Goal: Task Accomplishment & Management: Use online tool/utility

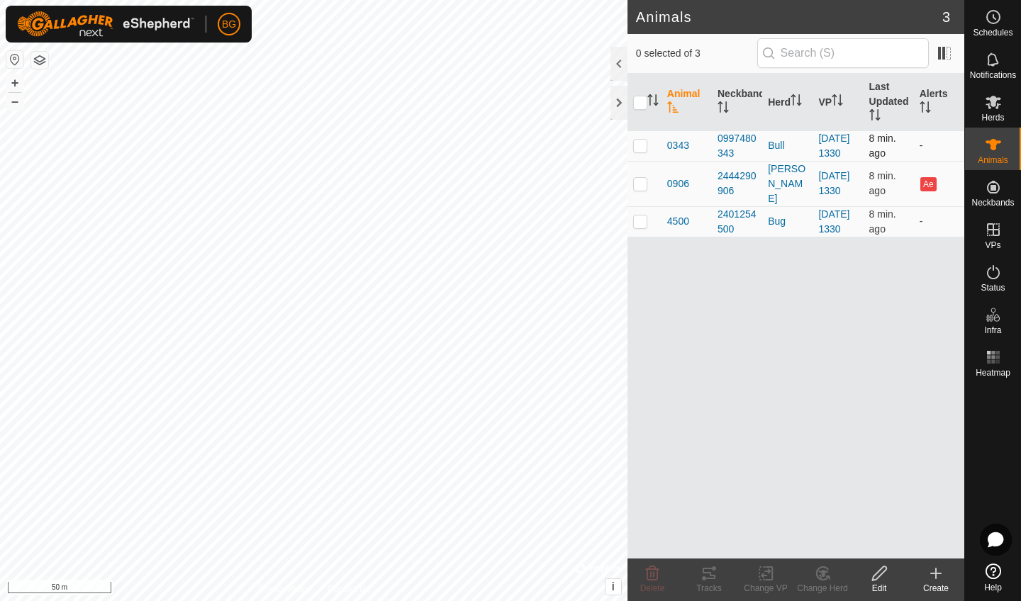
click at [642, 159] on td at bounding box center [644, 145] width 34 height 30
checkbox input "true"
click at [641, 189] on p-checkbox at bounding box center [640, 183] width 14 height 11
checkbox input "true"
click at [641, 227] on p-checkbox at bounding box center [640, 220] width 14 height 11
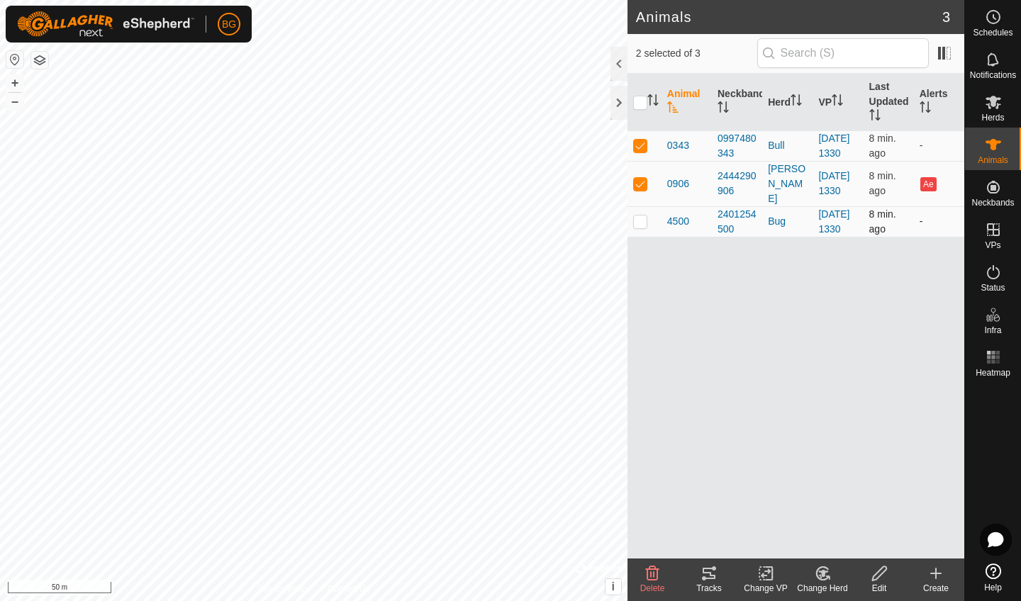
checkbox input "true"
click at [712, 579] on icon at bounding box center [708, 573] width 13 height 11
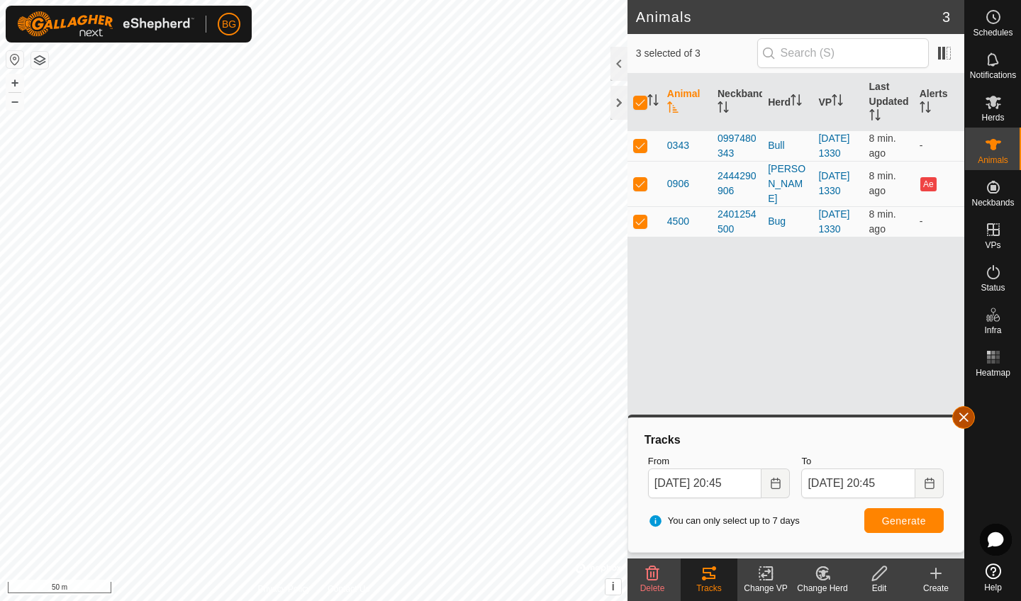
click at [961, 420] on button "button" at bounding box center [963, 417] width 23 height 23
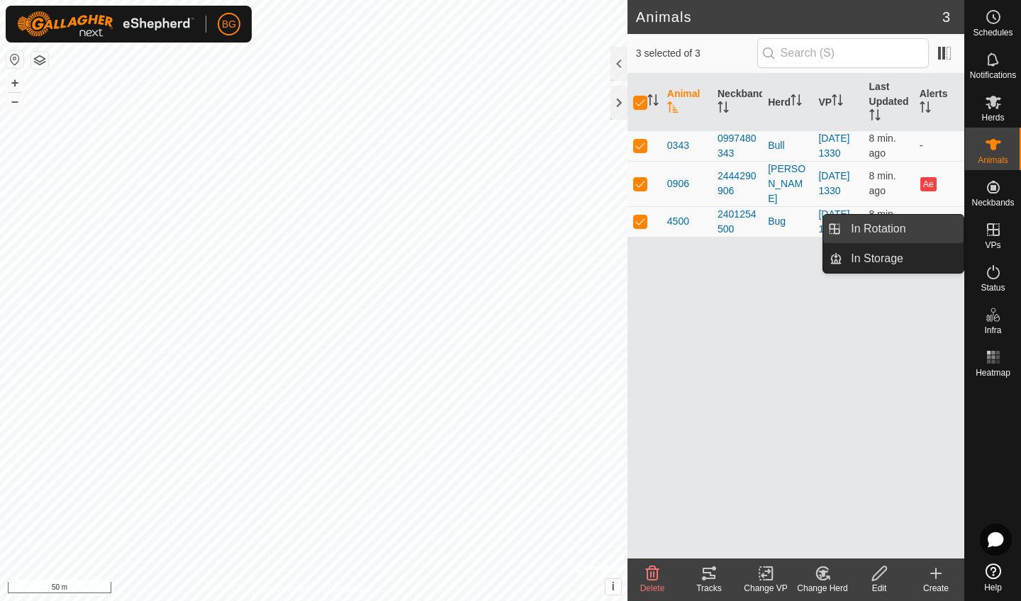
click at [933, 231] on link "In Rotation" at bounding box center [902, 229] width 121 height 28
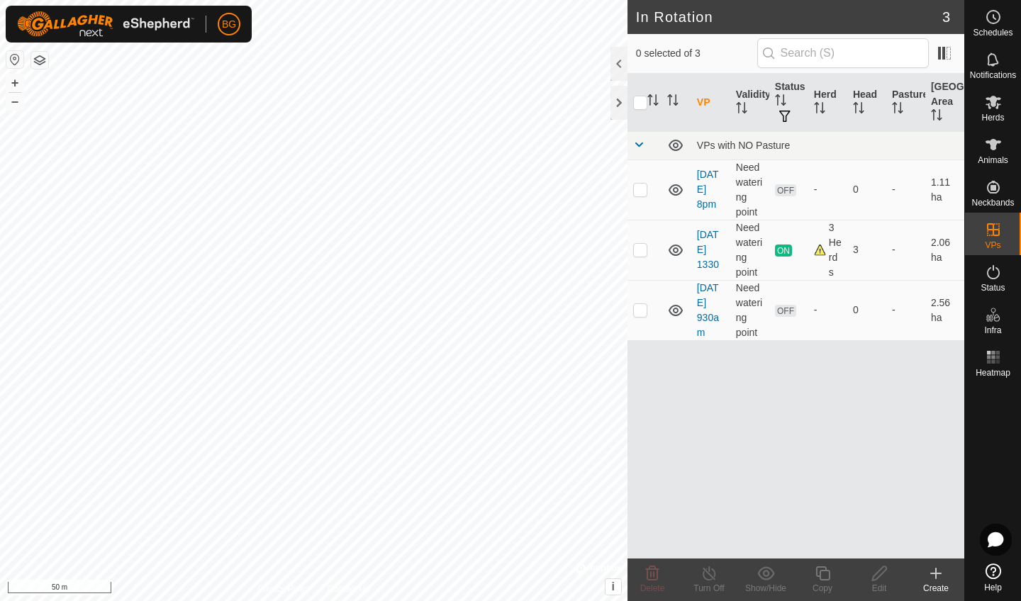
click at [932, 575] on icon at bounding box center [935, 573] width 17 height 17
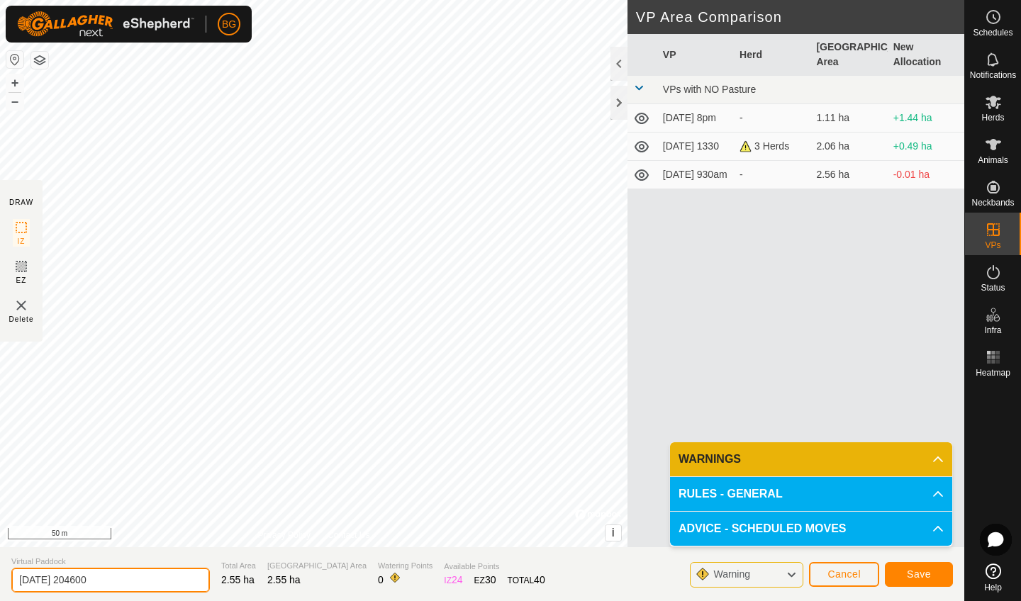
click at [140, 579] on input "[DATE] 204600" at bounding box center [110, 580] width 198 height 25
type input "[DATE] 846"
click at [929, 576] on span "Save" at bounding box center [918, 573] width 24 height 11
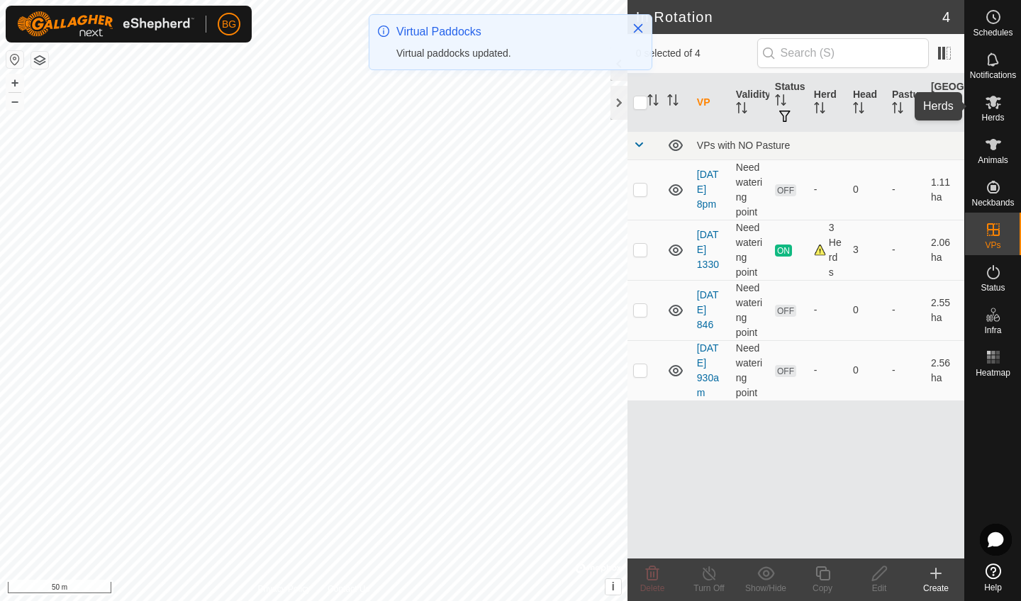
click at [993, 109] on icon at bounding box center [992, 102] width 17 height 17
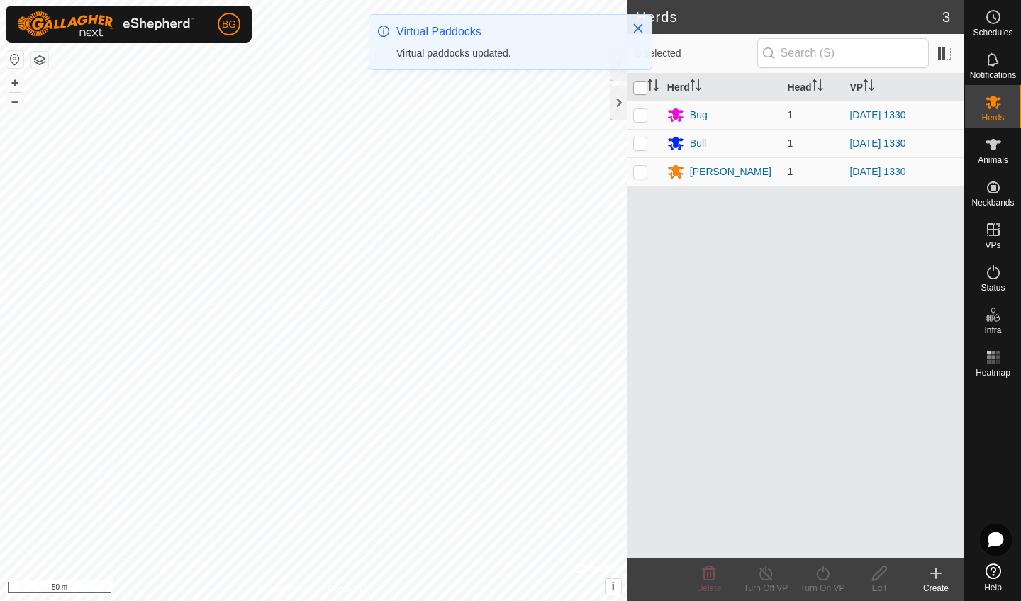
click at [643, 90] on input "checkbox" at bounding box center [640, 88] width 14 height 14
checkbox input "true"
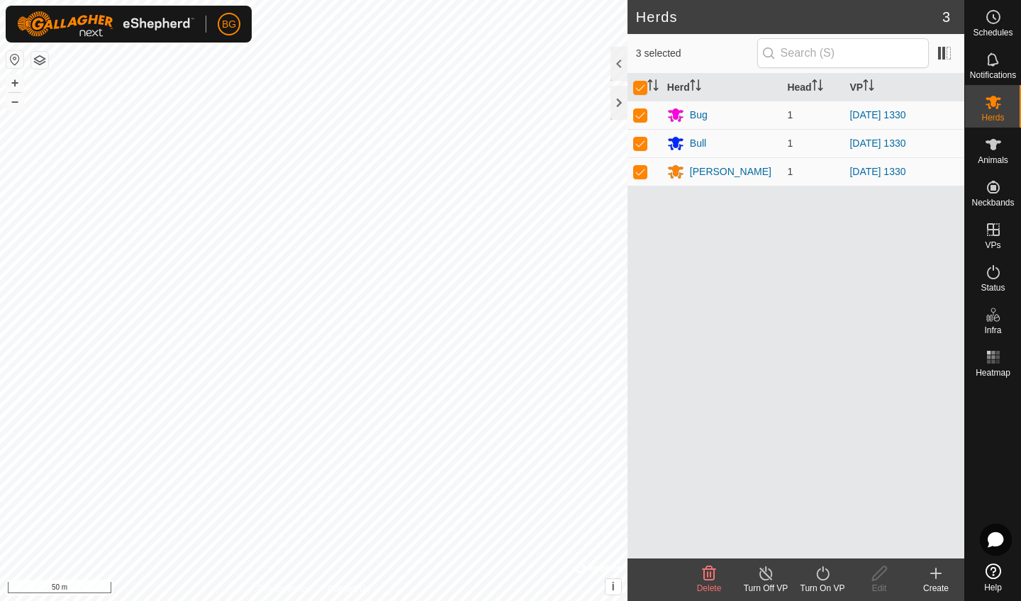
click at [819, 576] on icon at bounding box center [823, 573] width 18 height 17
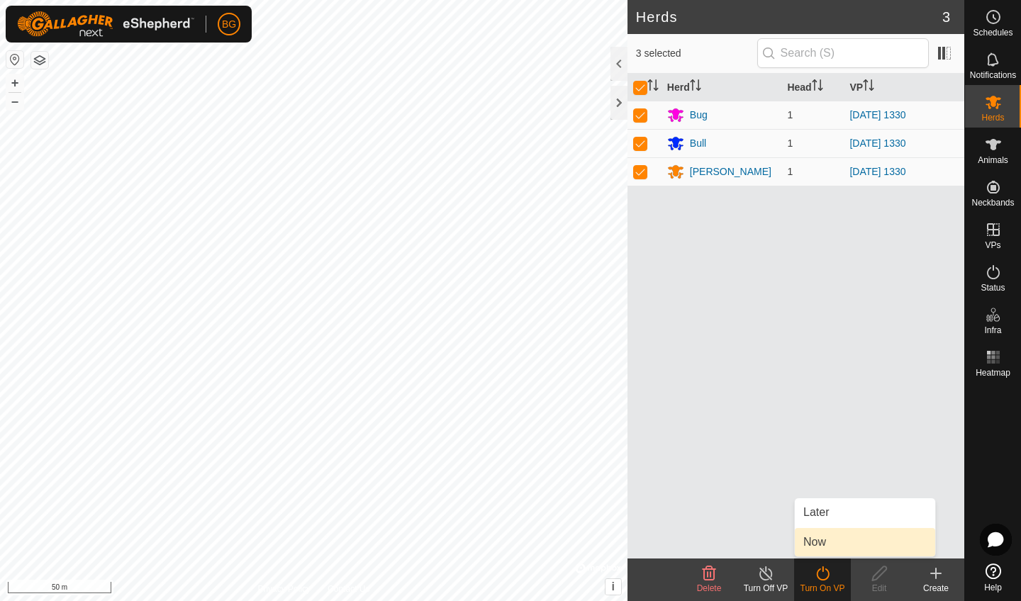
click at [825, 545] on link "Now" at bounding box center [864, 542] width 140 height 28
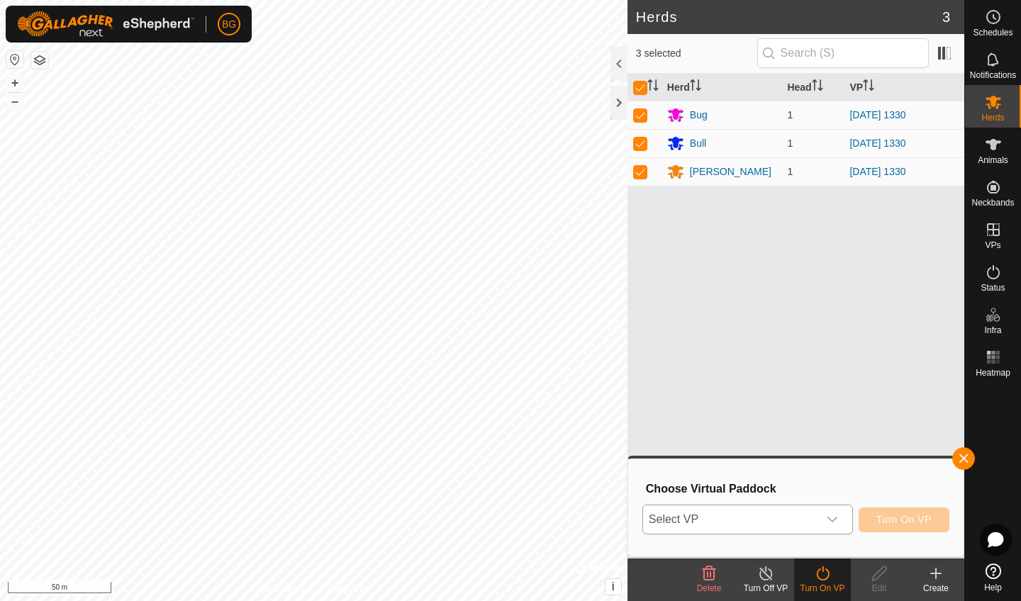
click at [830, 516] on icon "dropdown trigger" at bounding box center [831, 519] width 11 height 11
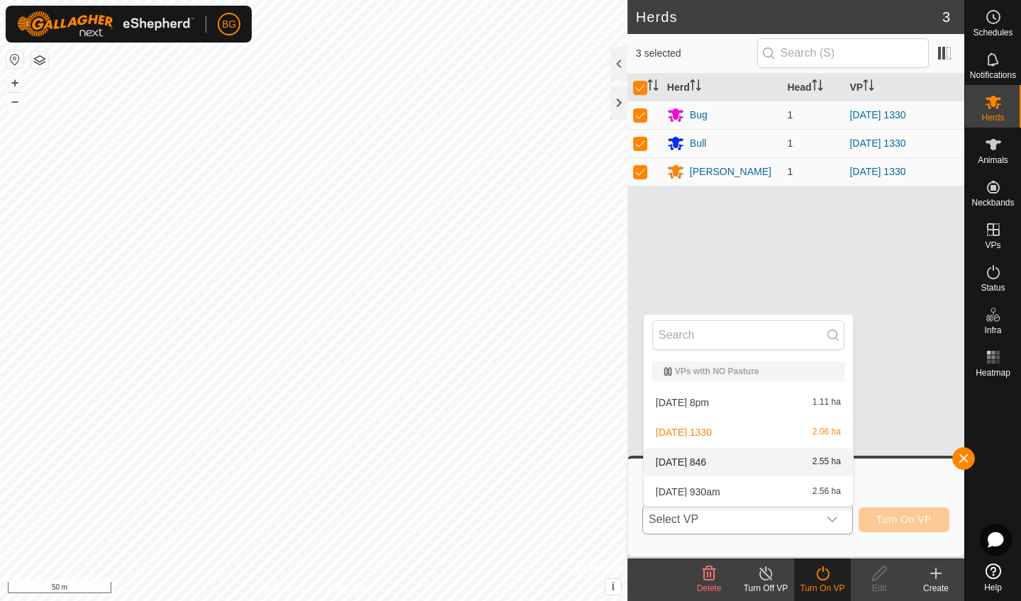
click at [773, 463] on li "[DATE] 846 2.55 ha" at bounding box center [748, 462] width 209 height 28
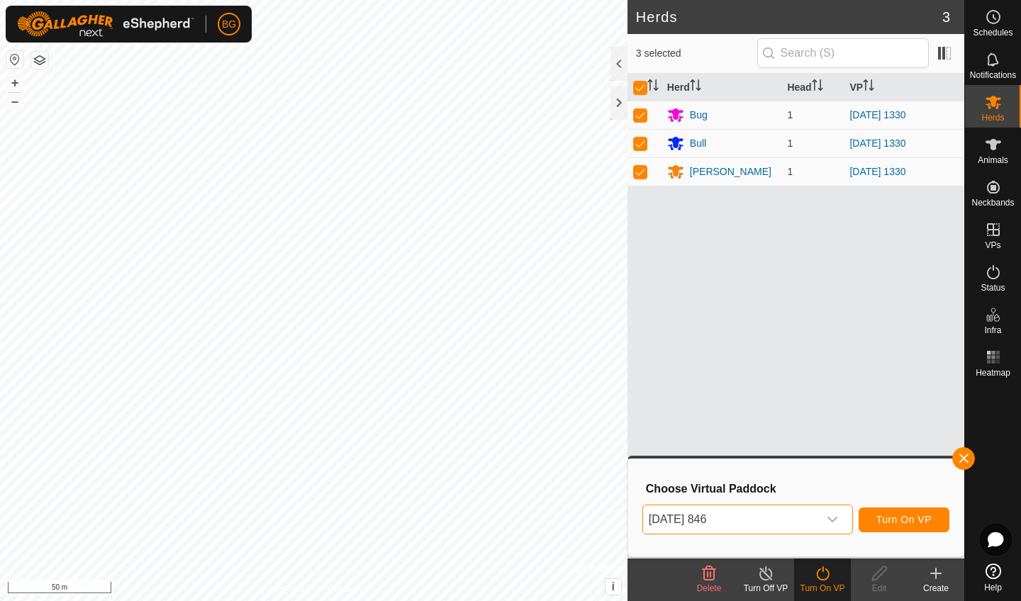
click at [901, 517] on span "Turn On VP" at bounding box center [903, 519] width 55 height 11
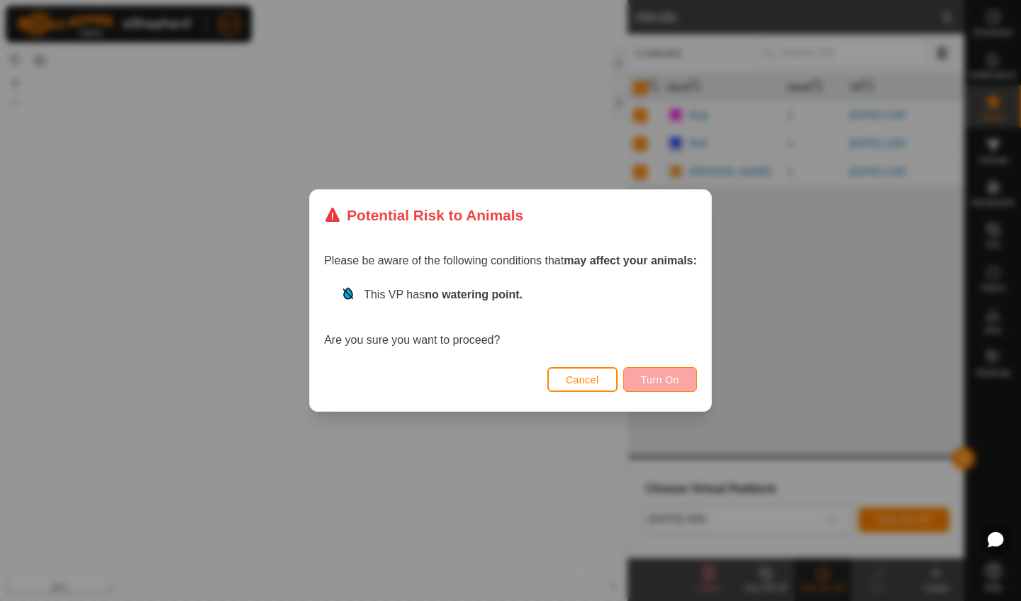
click at [648, 373] on button "Turn On" at bounding box center [660, 379] width 74 height 25
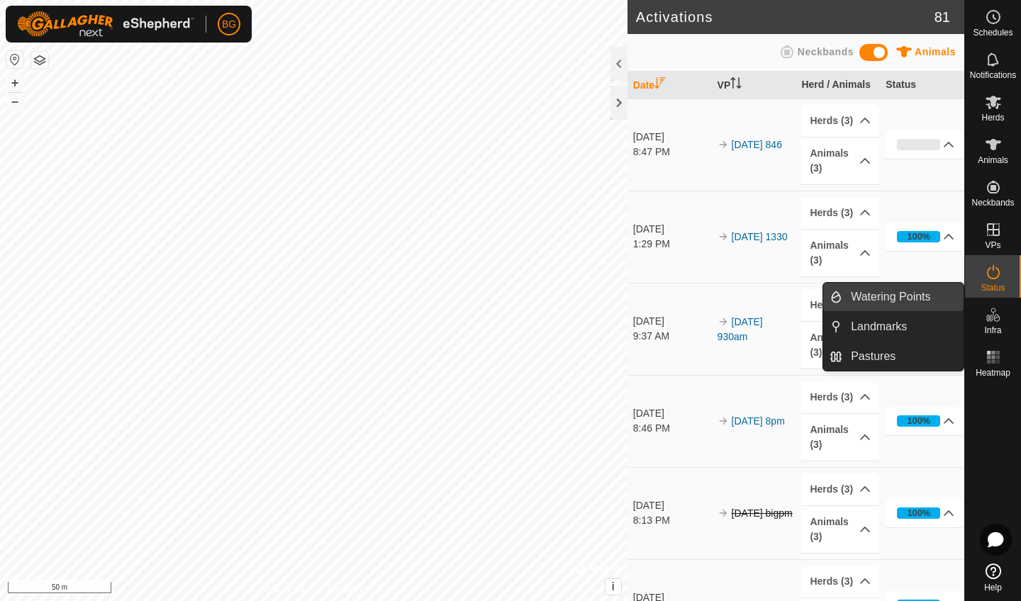
click at [939, 300] on link "Watering Points" at bounding box center [902, 297] width 121 height 28
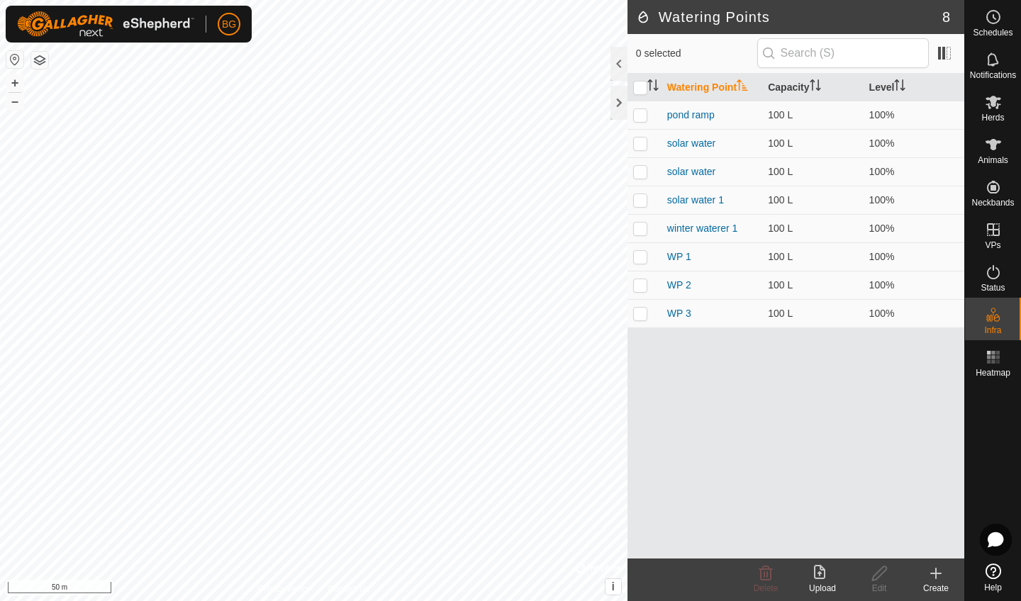
click at [933, 583] on div "Create" at bounding box center [935, 588] width 57 height 13
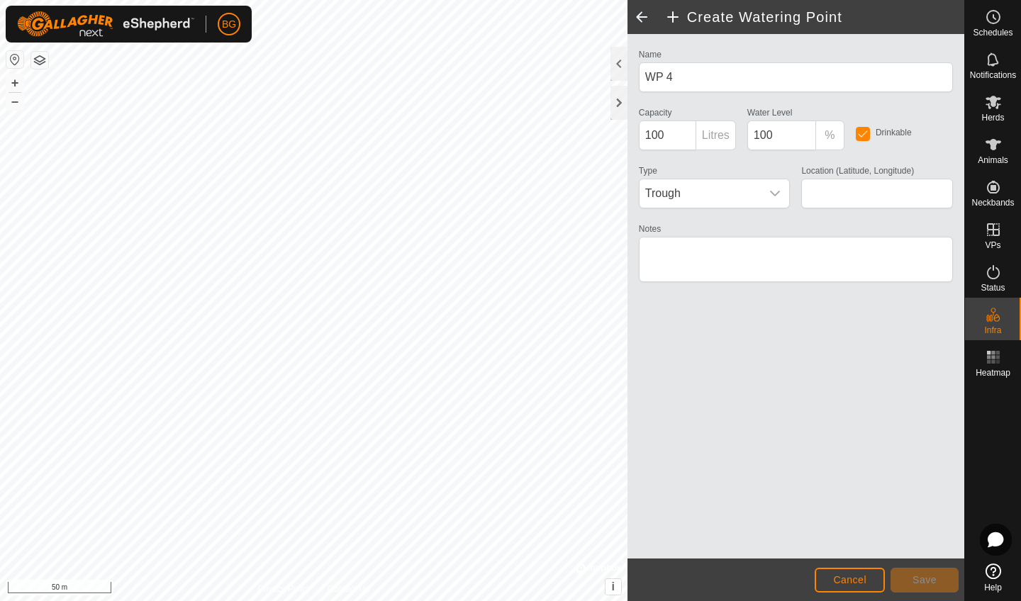
type input "58.860011, -122.753156"
click at [939, 579] on button "Save" at bounding box center [924, 580] width 68 height 25
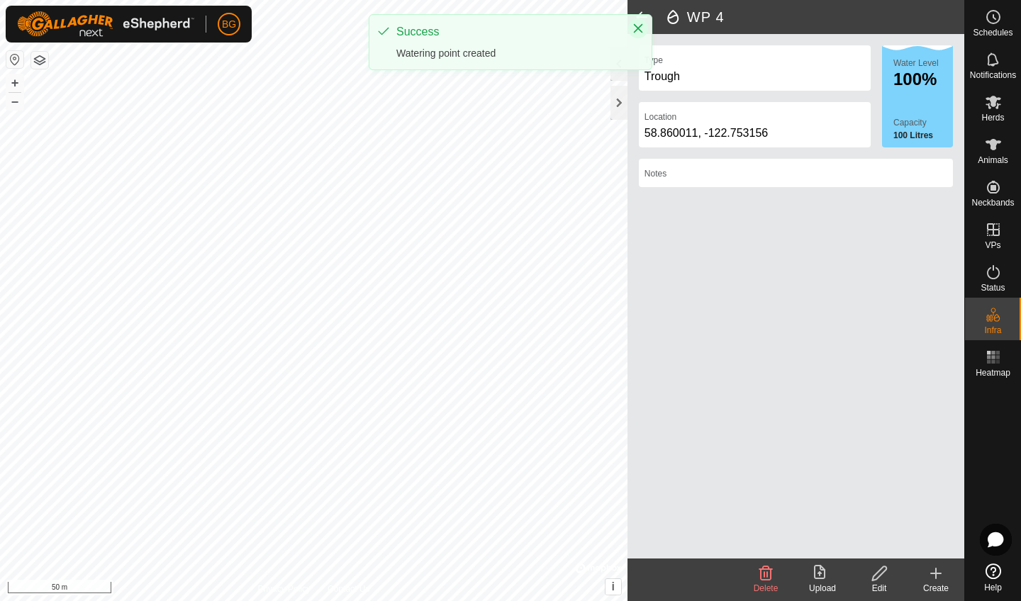
click at [640, 27] on icon "Close" at bounding box center [638, 28] width 9 height 9
